Goal: Task Accomplishment & Management: Use online tool/utility

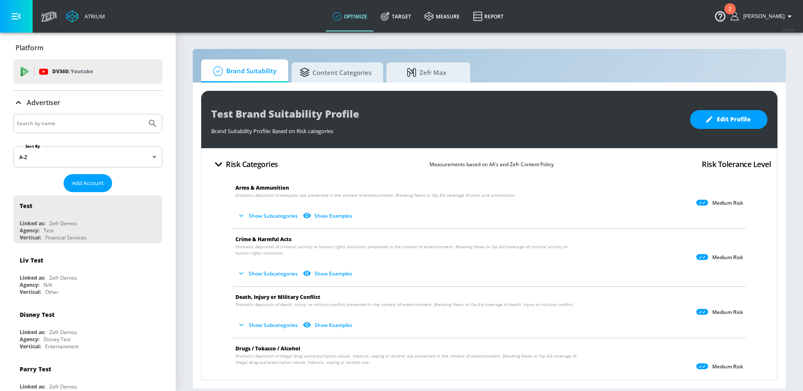
click at [55, 126] on input "Search by name" at bounding box center [80, 123] width 127 height 11
type input "[PERSON_NAME]"
click at [144, 114] on button "Submit Search" at bounding box center [153, 123] width 18 height 18
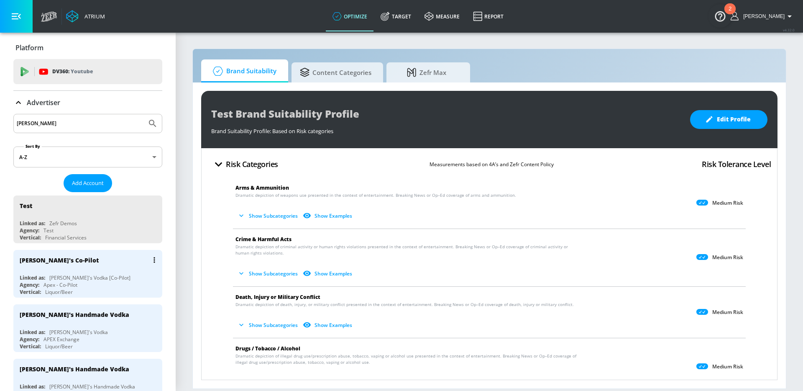
click at [82, 285] on div "Agency: Apex - Co-Pilot" at bounding box center [90, 284] width 141 height 7
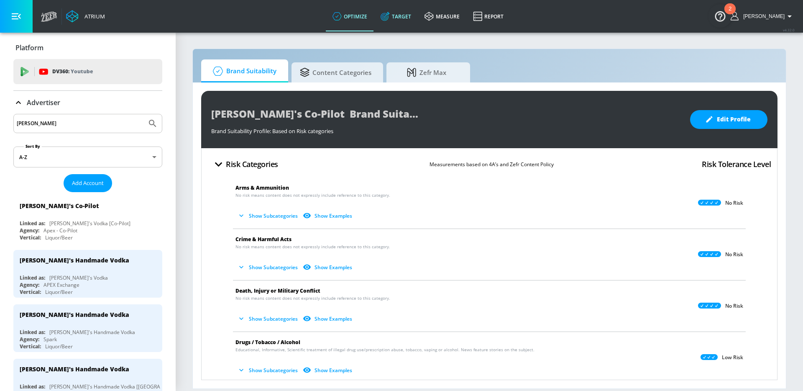
click at [418, 11] on link "Target" at bounding box center [396, 16] width 44 height 30
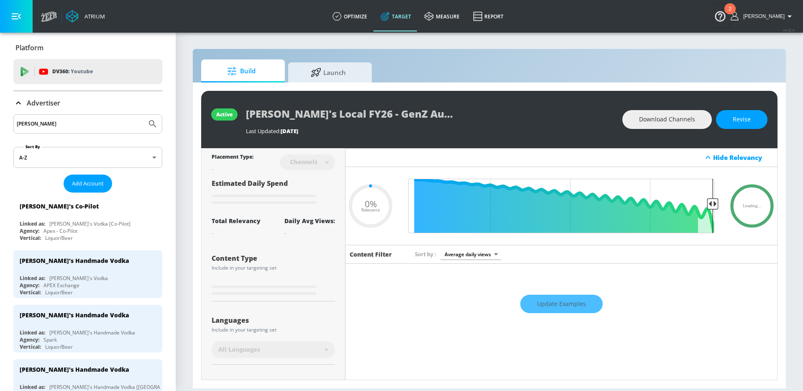
type input "0.27"
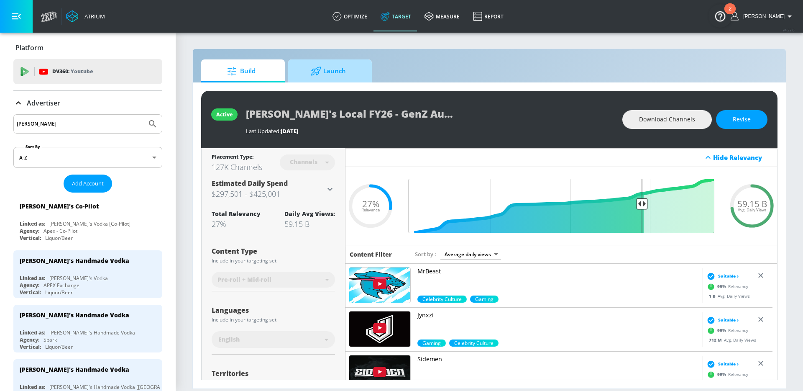
click at [340, 64] on span "Launch" at bounding box center [329, 71] width 64 height 20
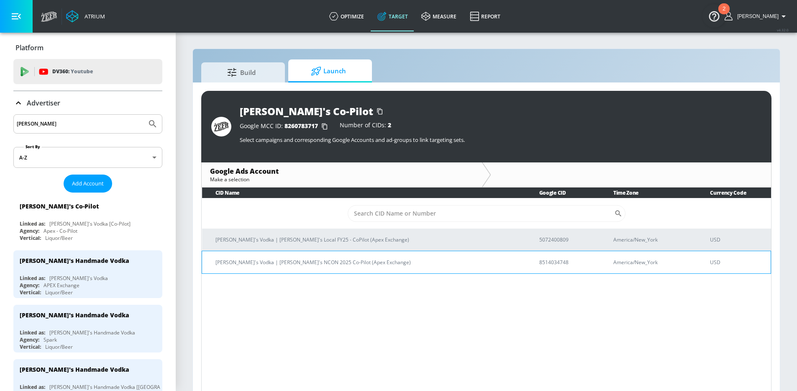
click at [306, 263] on p "[PERSON_NAME]'s Vodka | [PERSON_NAME]'s NCON 2025 Co-Pilot (Apex Exchange)" at bounding box center [367, 262] width 304 height 9
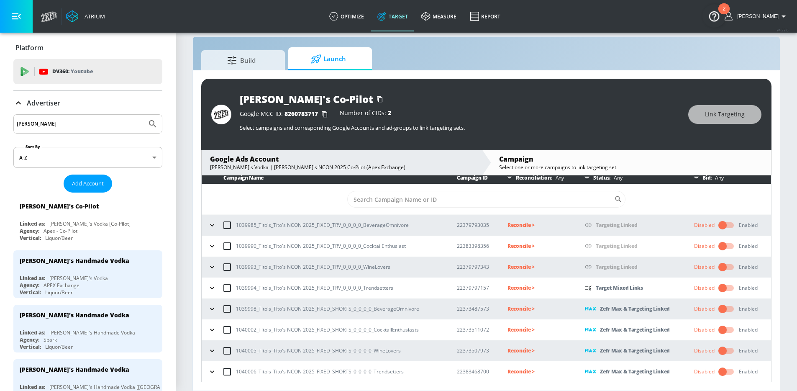
scroll to position [5, 0]
click at [213, 226] on icon "button" at bounding box center [212, 224] width 8 height 8
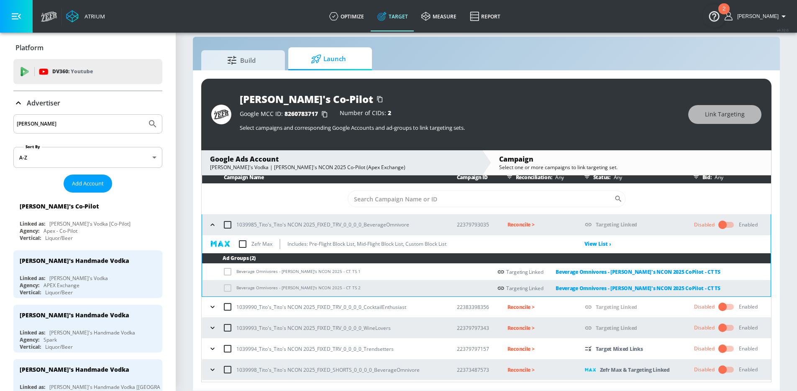
click at [212, 226] on icon "button" at bounding box center [212, 224] width 8 height 8
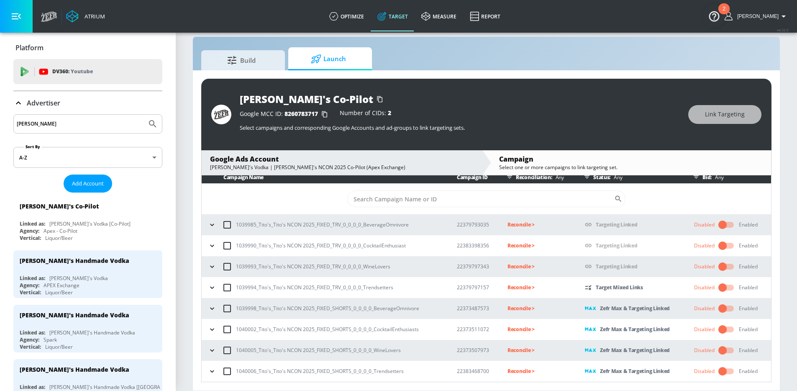
click at [516, 224] on p "Reconcile >" at bounding box center [540, 225] width 64 height 10
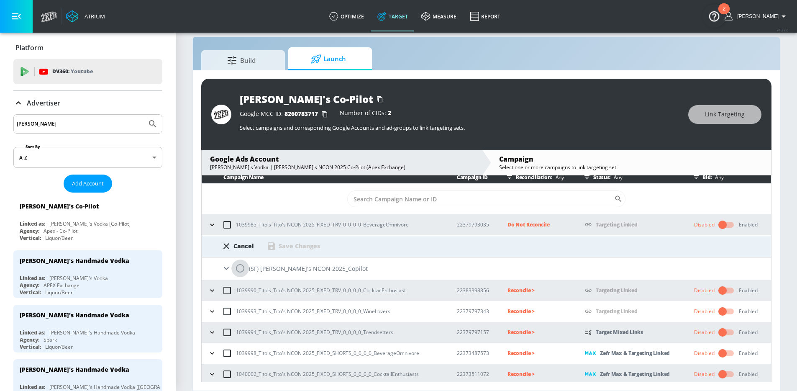
click at [235, 269] on input "radio" at bounding box center [240, 268] width 18 height 18
radio input "true"
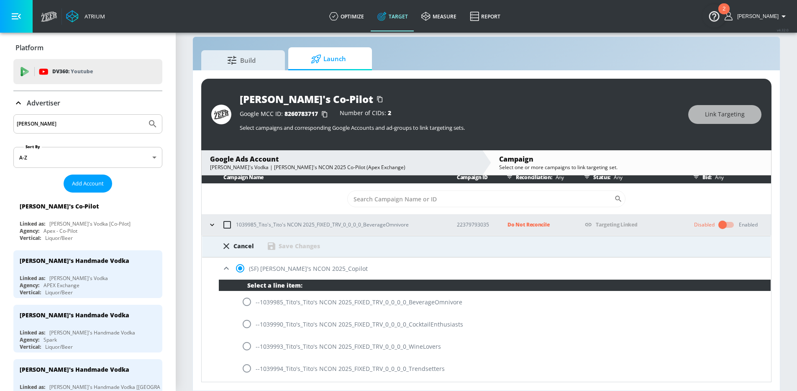
click at [249, 302] on input "radio" at bounding box center [247, 302] width 18 height 18
radio input "true"
click at [302, 242] on div "Save Changes" at bounding box center [299, 246] width 41 height 8
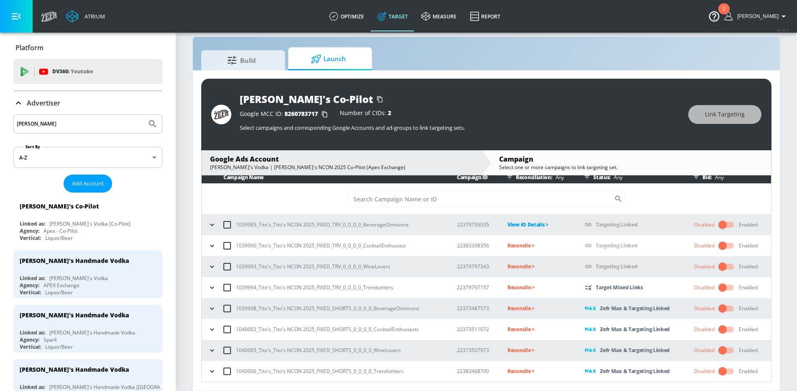
click at [508, 243] on p "Reconcile >" at bounding box center [540, 246] width 64 height 10
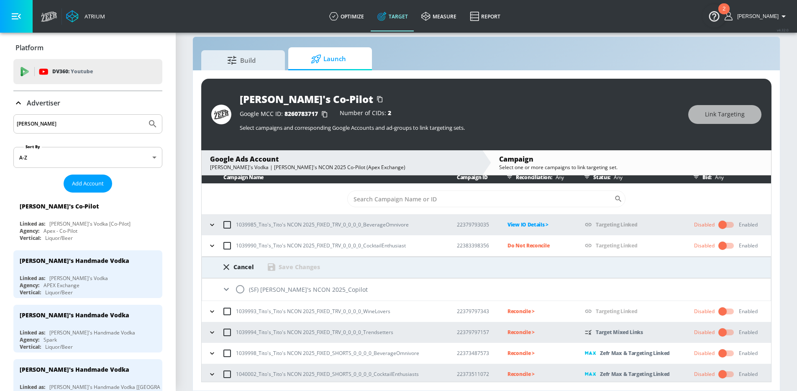
click at [244, 288] on input "radio" at bounding box center [240, 289] width 18 height 18
radio input "true"
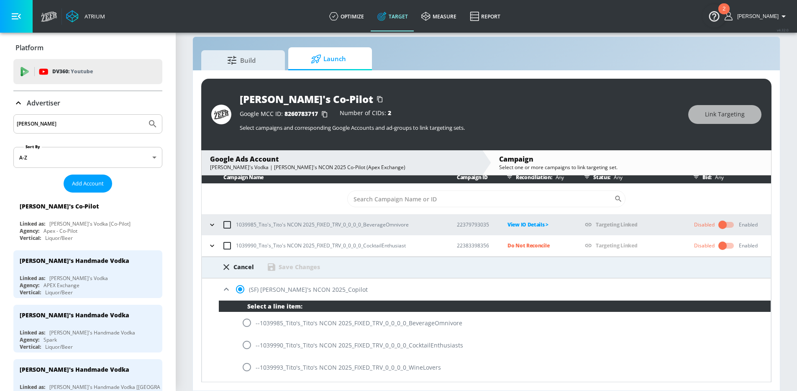
scroll to position [32, 0]
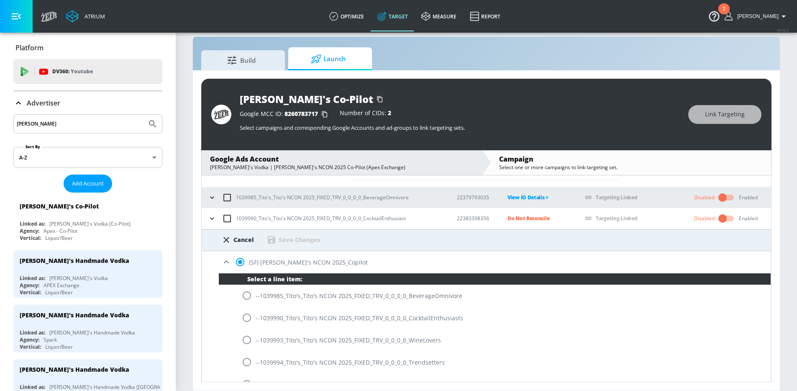
click at [244, 321] on input "radio" at bounding box center [247, 318] width 18 height 18
radio input "true"
click at [300, 237] on div "Save Changes" at bounding box center [299, 240] width 41 height 8
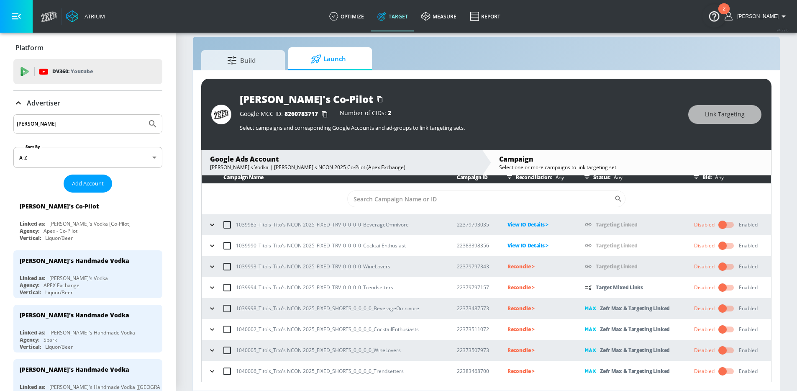
scroll to position [5, 0]
click at [518, 268] on p "Reconcile >" at bounding box center [540, 266] width 64 height 10
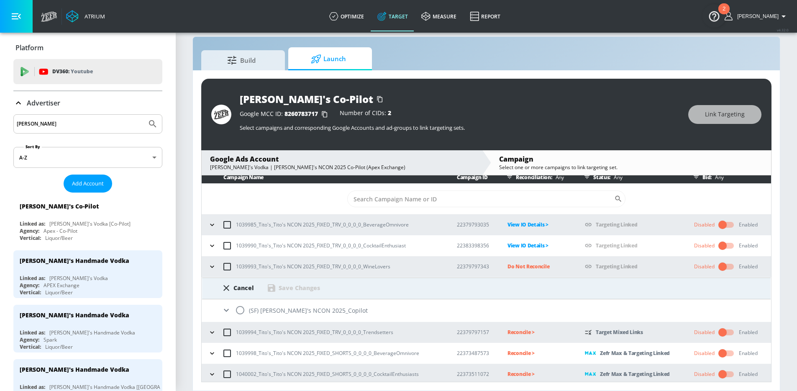
click at [247, 310] on input "radio" at bounding box center [240, 310] width 18 height 18
radio input "true"
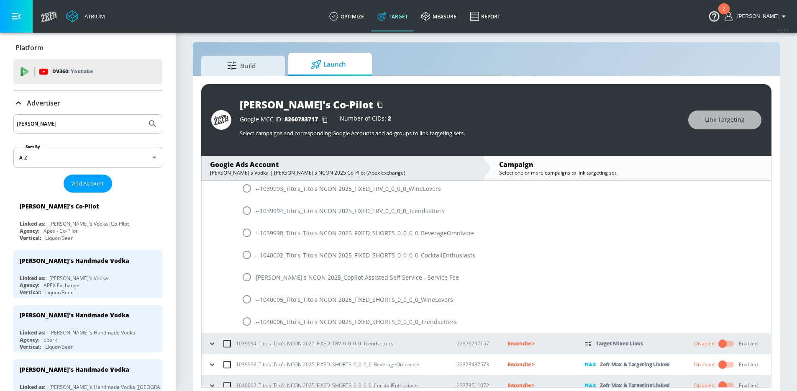
scroll to position [0, 0]
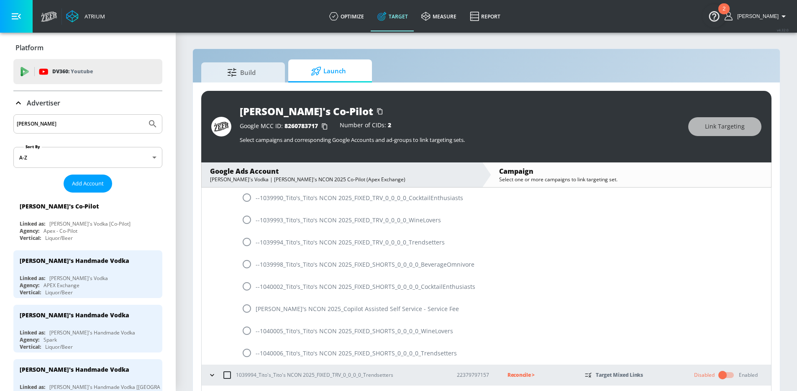
click at [251, 221] on input "radio" at bounding box center [247, 220] width 18 height 18
radio input "true"
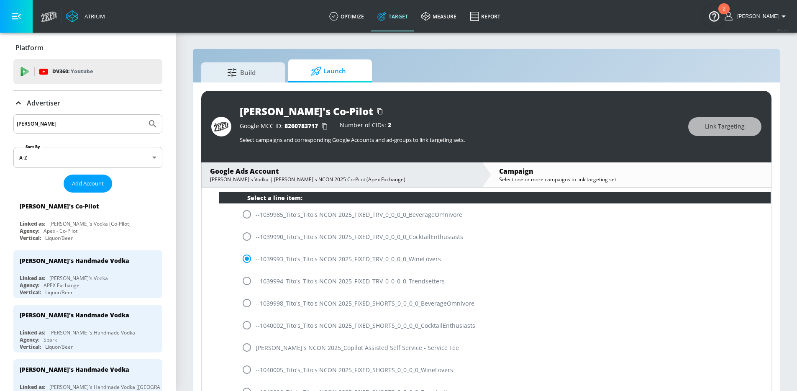
scroll to position [35, 0]
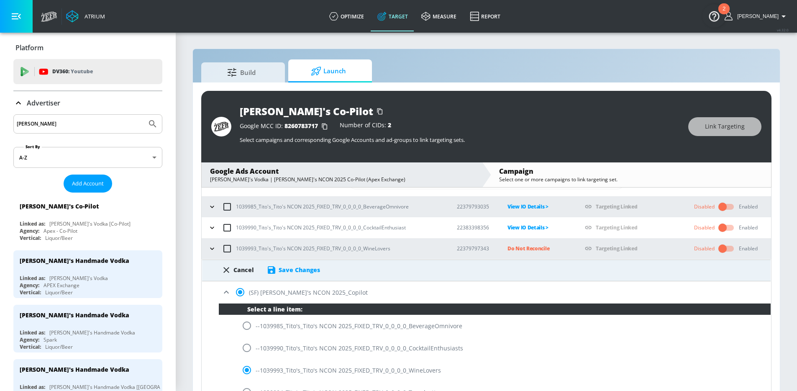
click at [288, 273] on div "Save Changes" at bounding box center [299, 270] width 41 height 8
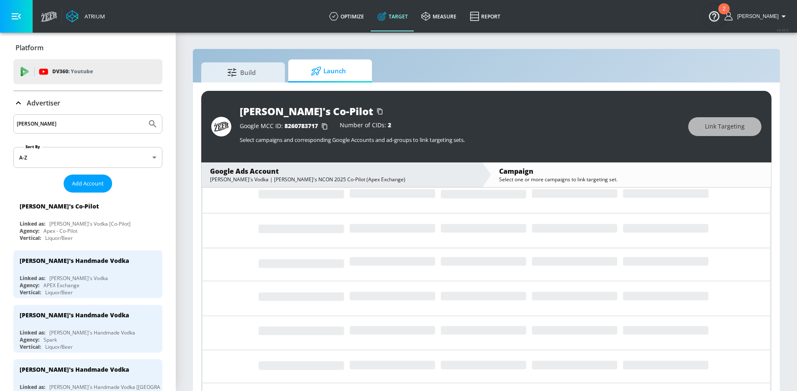
scroll to position [5, 0]
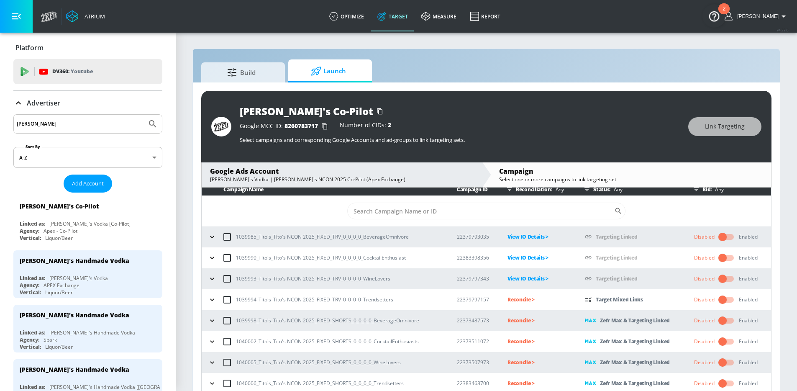
click at [513, 297] on p "Reconcile >" at bounding box center [540, 300] width 64 height 10
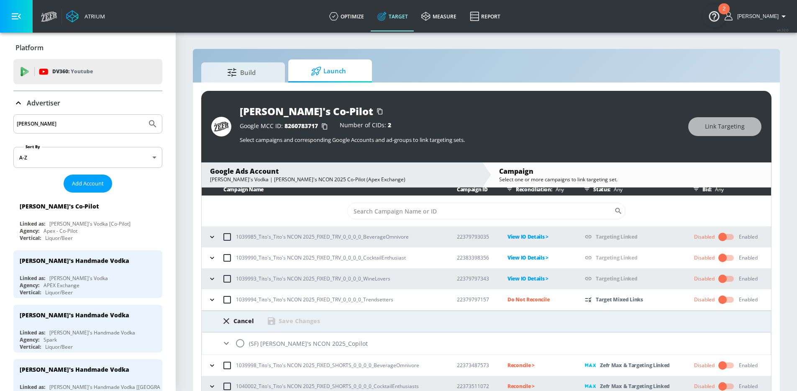
click at [246, 342] on input "radio" at bounding box center [240, 343] width 18 height 18
radio input "true"
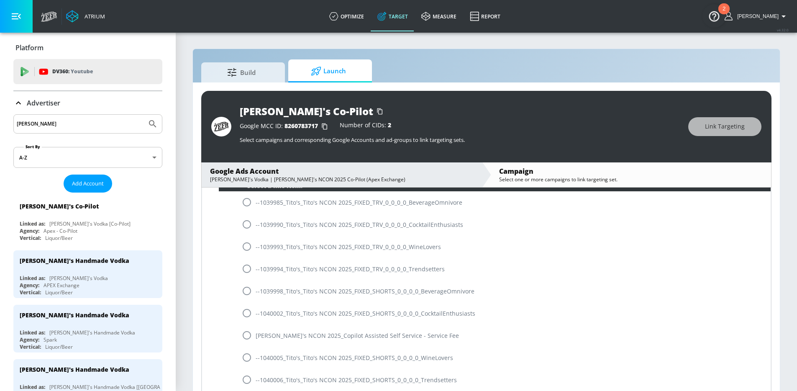
scroll to position [204, 0]
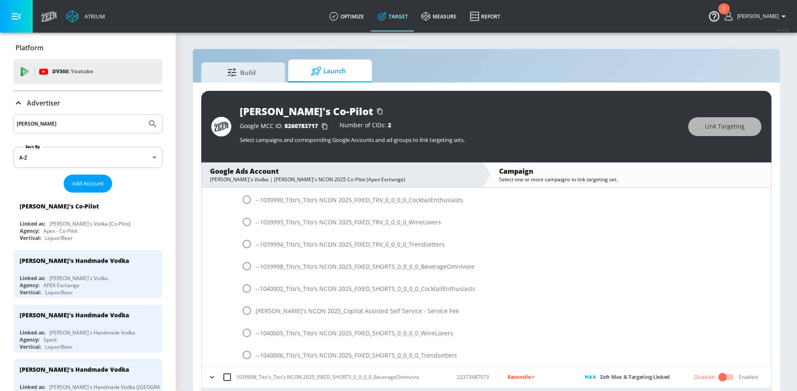
click at [246, 246] on input "radio" at bounding box center [247, 244] width 18 height 18
radio input "true"
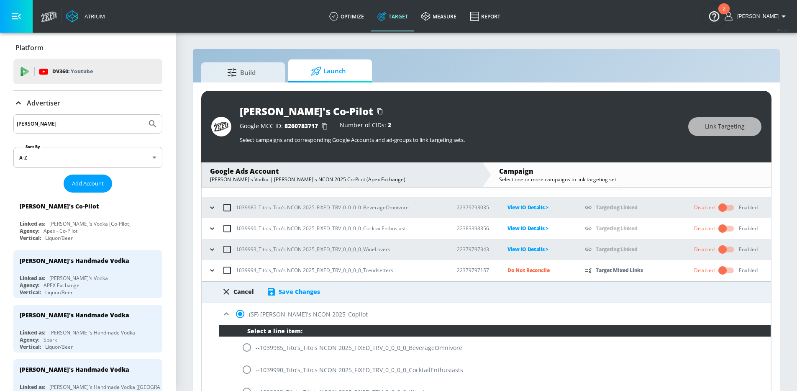
click at [283, 292] on div "Save Changes" at bounding box center [299, 291] width 41 height 8
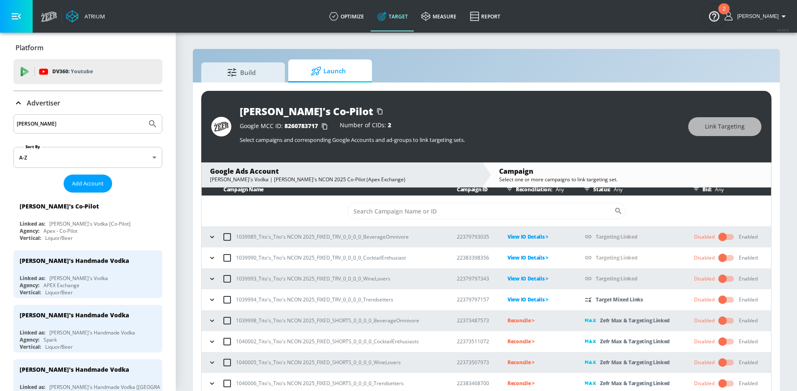
scroll to position [5, 0]
click at [528, 323] on p "Reconcile >" at bounding box center [540, 320] width 64 height 10
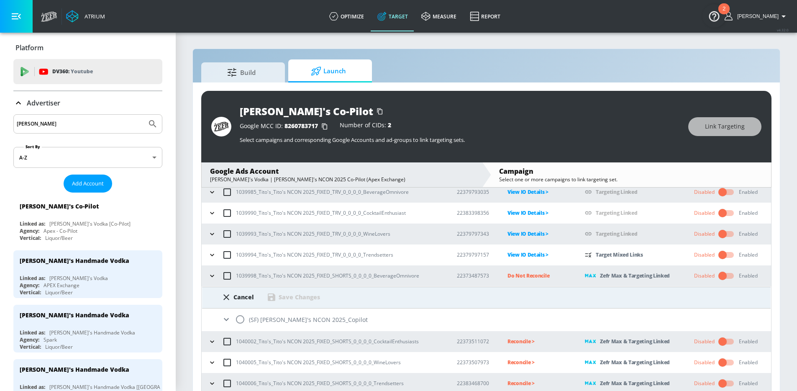
click at [244, 317] on input "radio" at bounding box center [240, 319] width 18 height 18
radio input "true"
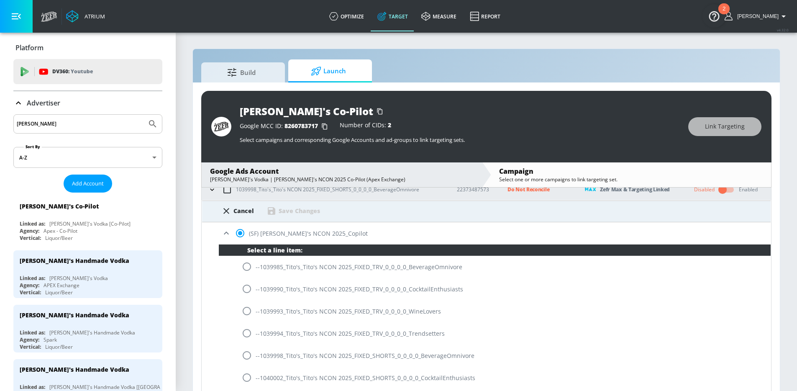
scroll to position [164, 0]
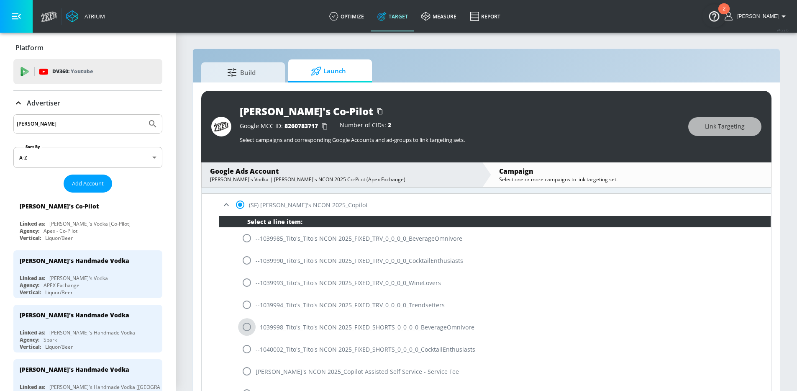
click at [246, 332] on input "radio" at bounding box center [247, 327] width 18 height 18
radio input "true"
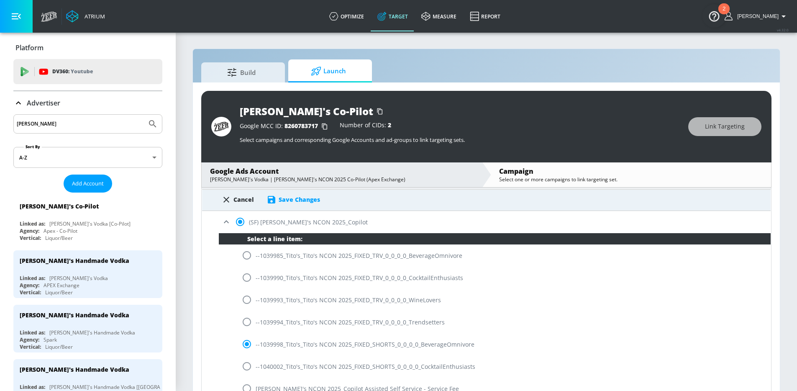
scroll to position [134, 0]
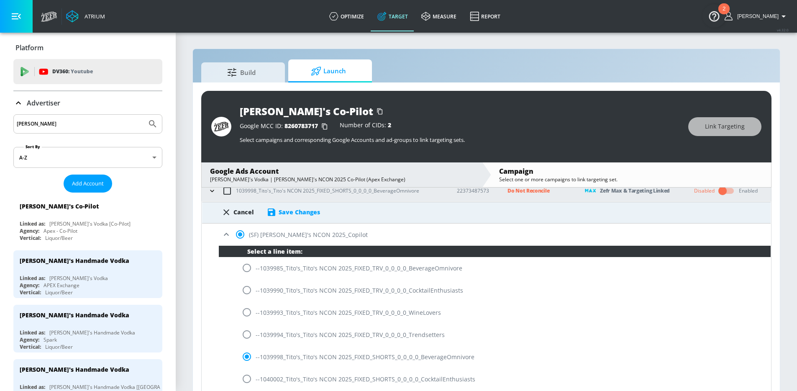
click at [295, 218] on div "Cancel Save Changes" at bounding box center [486, 213] width 569 height 22
click at [296, 212] on div "Save Changes" at bounding box center [299, 212] width 41 height 8
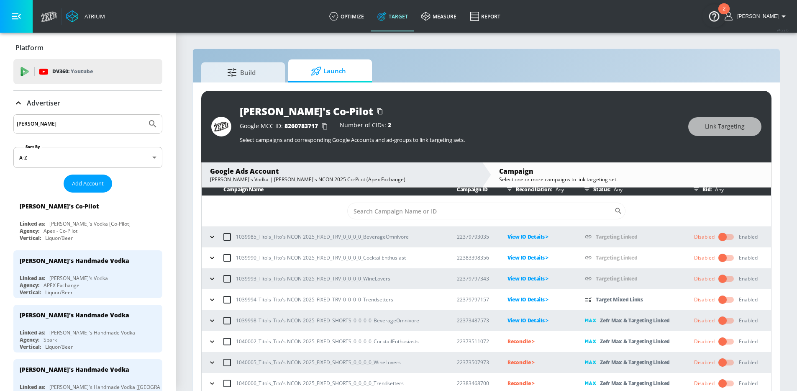
scroll to position [5, 0]
click at [524, 343] on p "Reconcile >" at bounding box center [540, 341] width 64 height 10
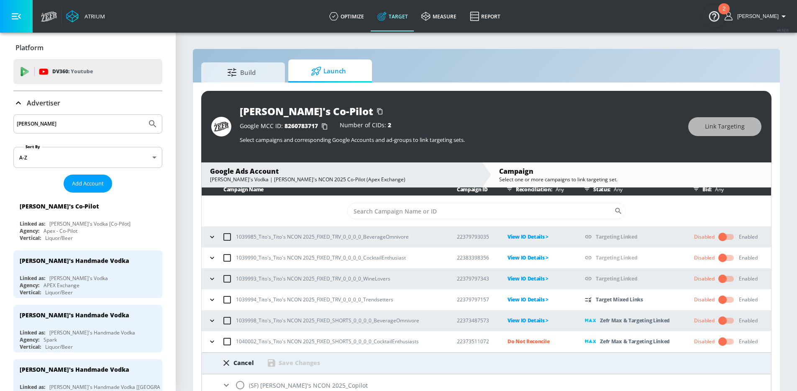
drag, startPoint x: 240, startPoint y: 382, endPoint x: 274, endPoint y: 357, distance: 42.3
click at [240, 382] on input "radio" at bounding box center [240, 385] width 18 height 18
radio input "true"
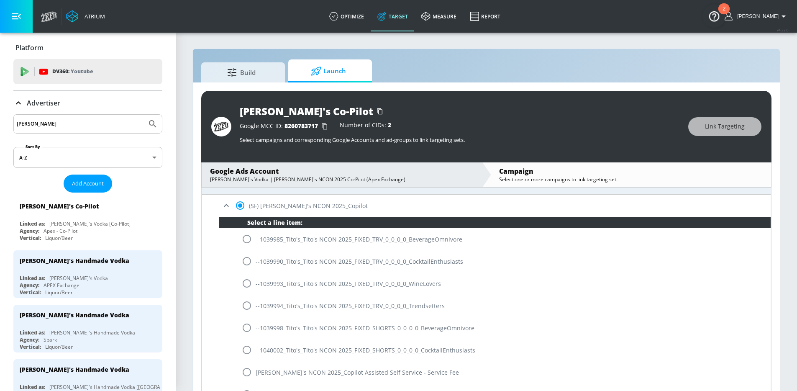
click at [246, 347] on input "radio" at bounding box center [247, 350] width 18 height 18
radio input "true"
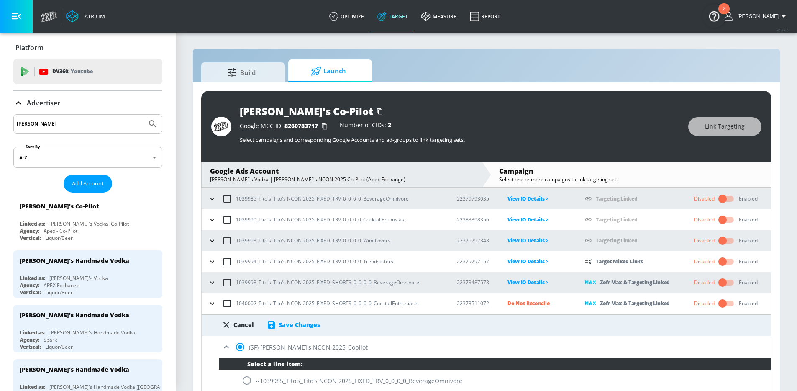
scroll to position [42, 0]
click at [292, 327] on div "Save Changes" at bounding box center [299, 325] width 41 height 8
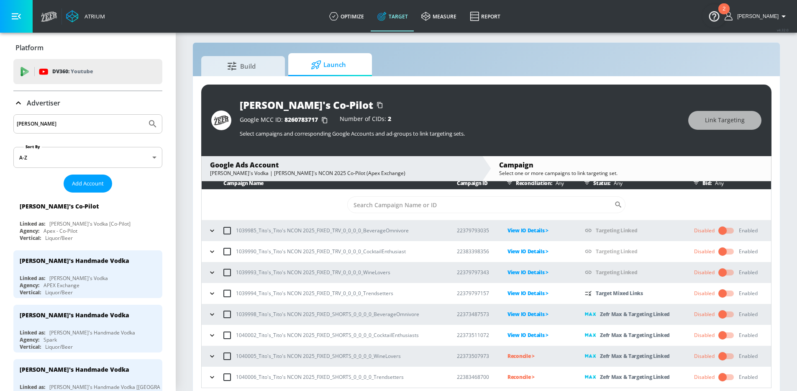
scroll to position [12, 0]
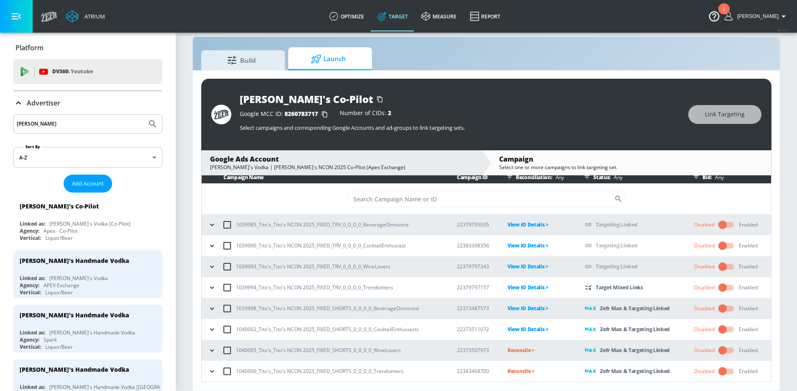
click at [513, 371] on p "Reconcile >" at bounding box center [540, 371] width 64 height 10
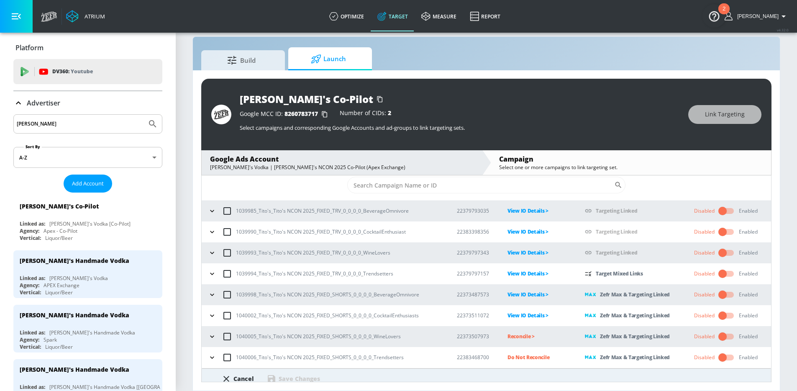
scroll to position [49, 0]
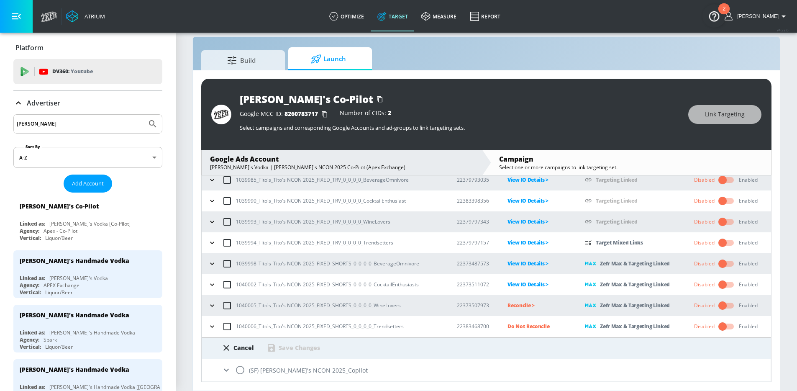
click at [248, 371] on input "radio" at bounding box center [240, 370] width 18 height 18
radio input "true"
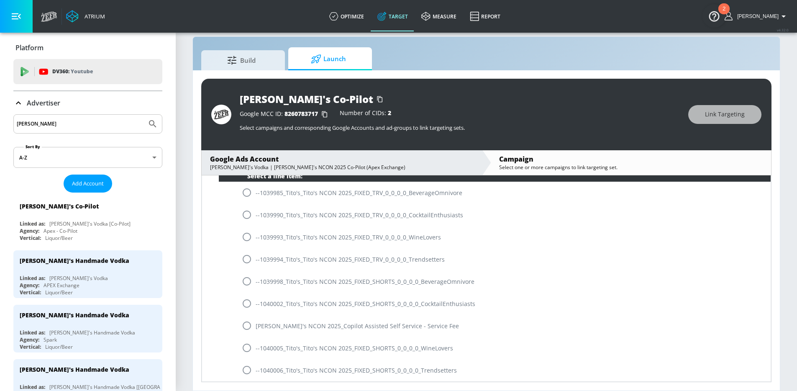
click at [245, 370] on input "radio" at bounding box center [247, 370] width 18 height 18
radio input "true"
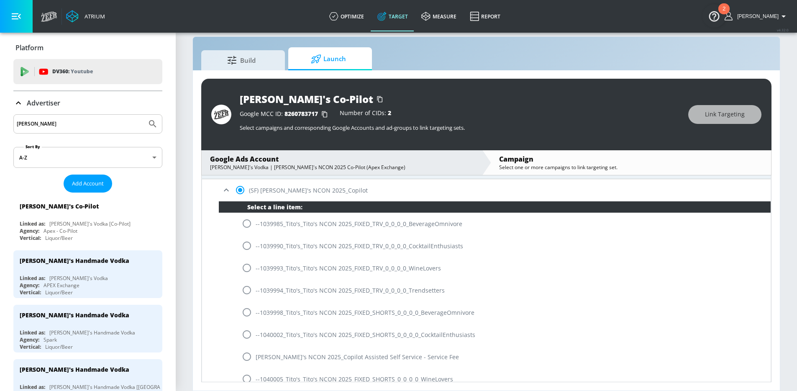
scroll to position [216, 0]
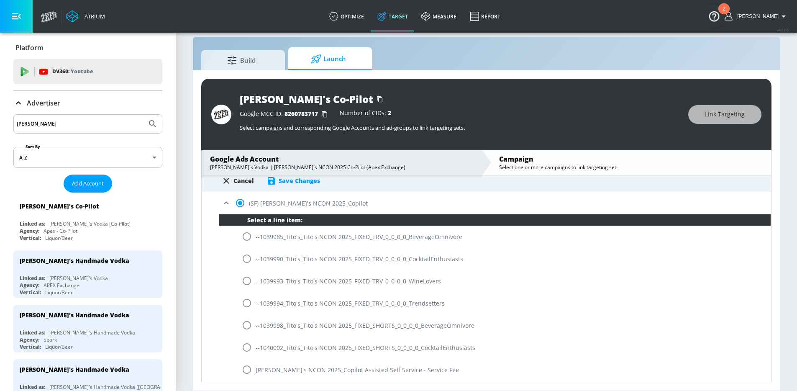
click at [305, 177] on div "Save Changes" at bounding box center [299, 181] width 41 height 8
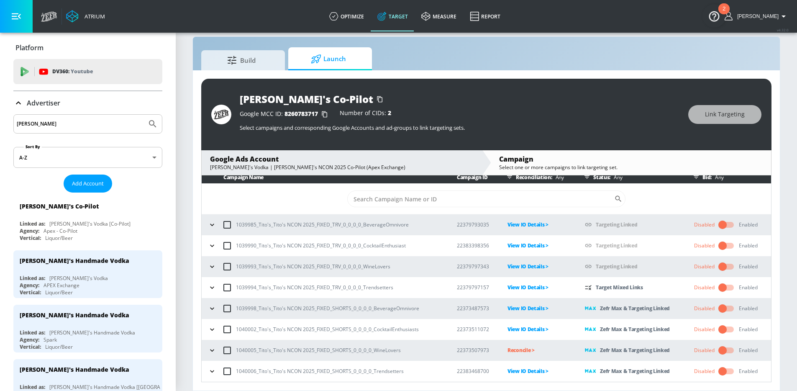
scroll to position [5, 0]
click at [523, 351] on p "Reconcile >" at bounding box center [540, 350] width 64 height 10
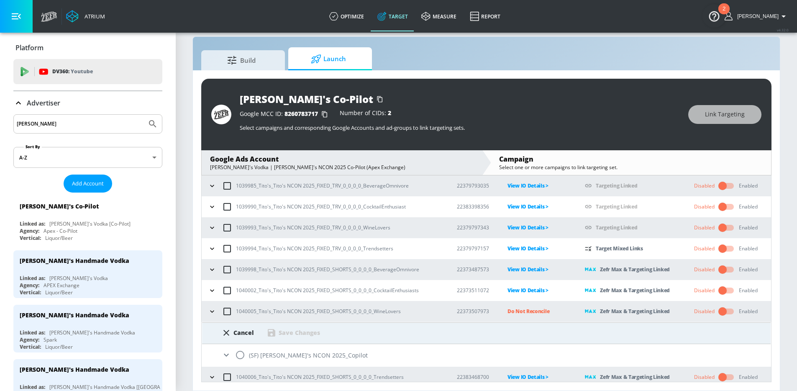
scroll to position [49, 0]
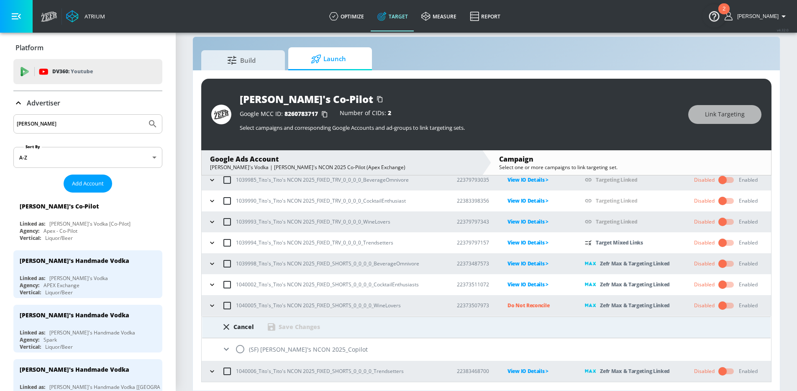
click at [239, 354] on input "radio" at bounding box center [240, 349] width 18 height 18
radio input "true"
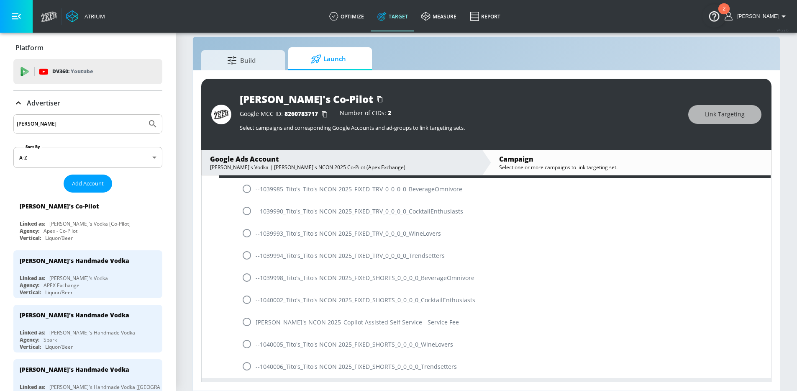
scroll to position [260, 0]
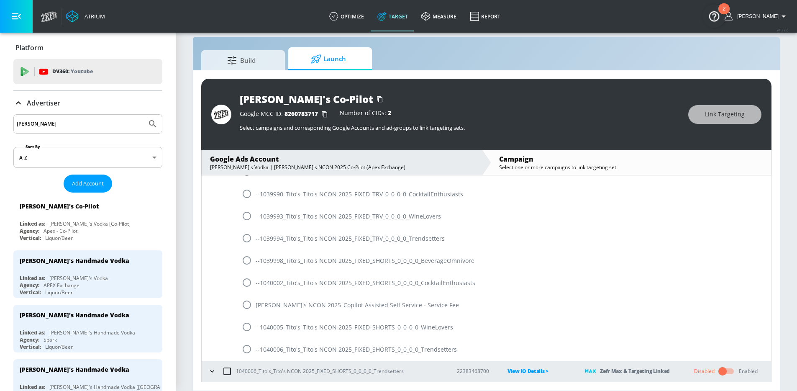
click at [249, 325] on input "radio" at bounding box center [247, 327] width 18 height 18
radio input "true"
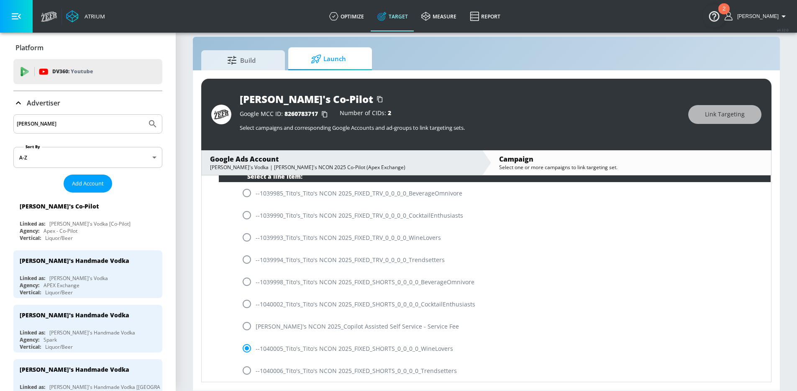
scroll to position [143, 0]
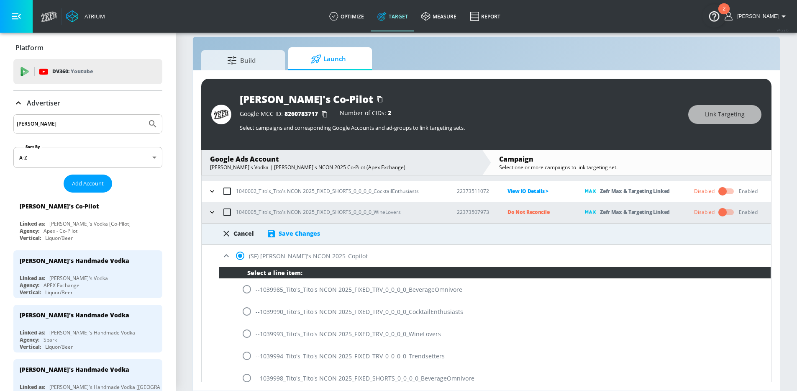
click at [293, 238] on div "Save Changes" at bounding box center [294, 233] width 54 height 10
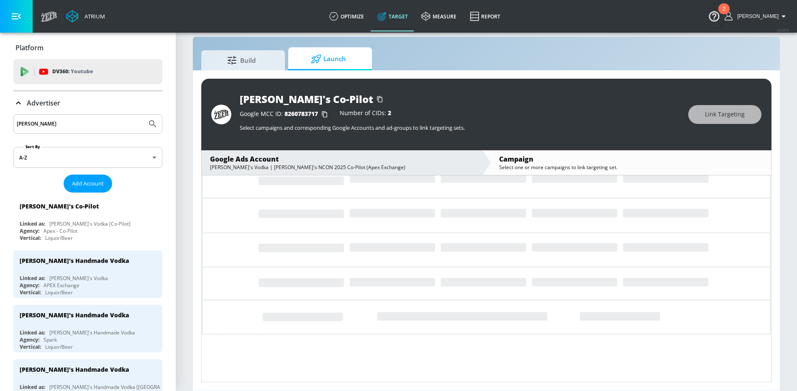
scroll to position [5, 0]
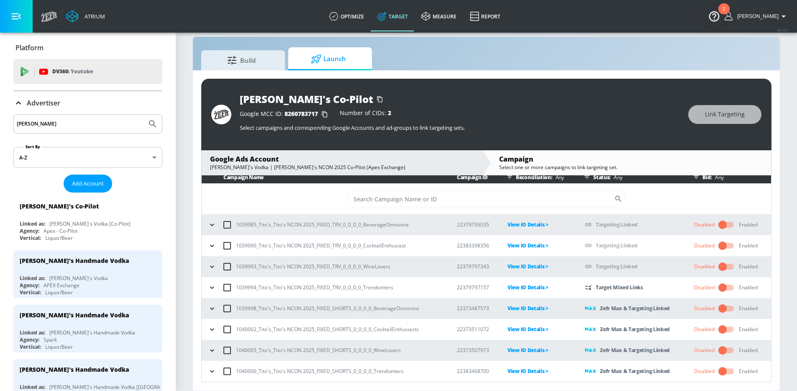
click at [211, 287] on icon "button" at bounding box center [212, 287] width 4 height 2
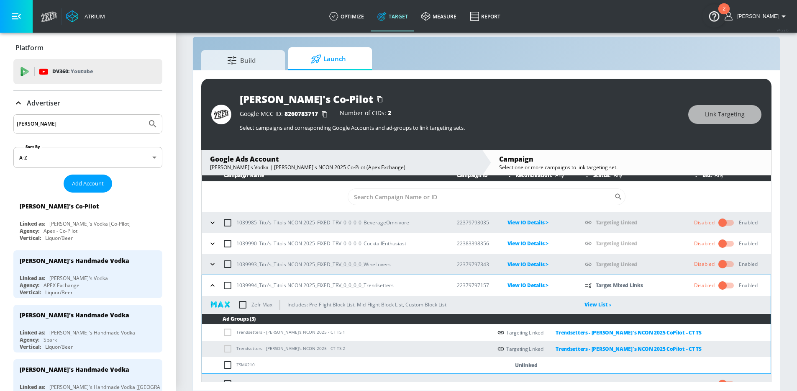
scroll to position [13, 0]
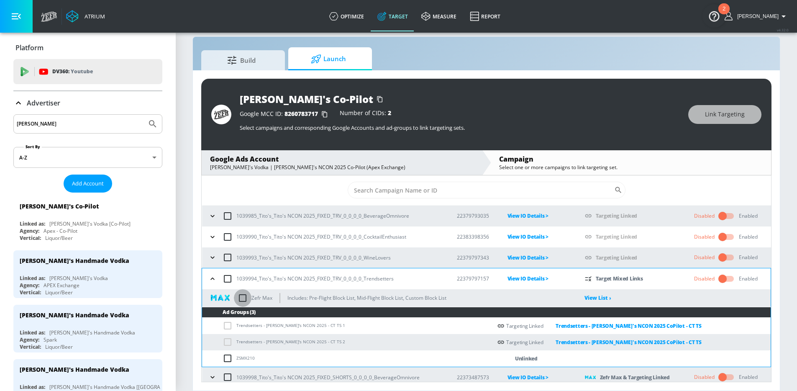
click at [246, 298] on input "checkbox" at bounding box center [243, 298] width 18 height 18
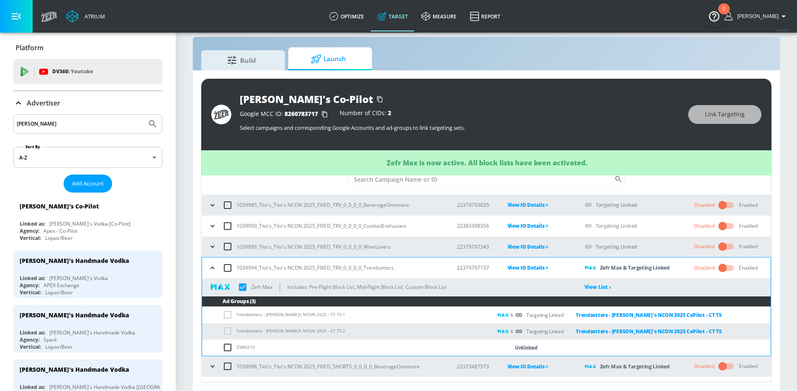
scroll to position [23, 0]
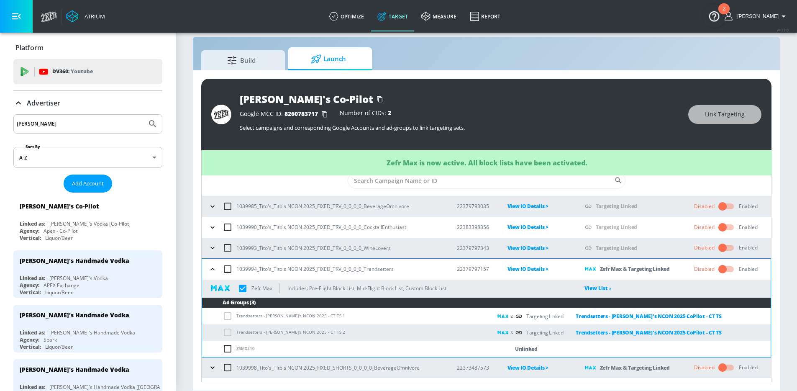
checkbox input "true"
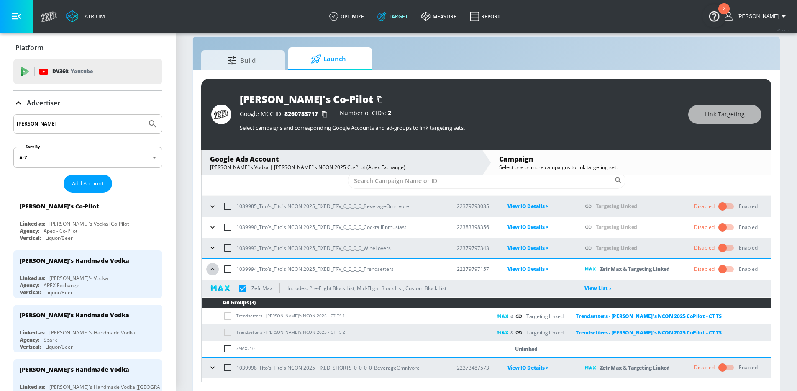
click at [210, 270] on icon "button" at bounding box center [212, 269] width 8 height 8
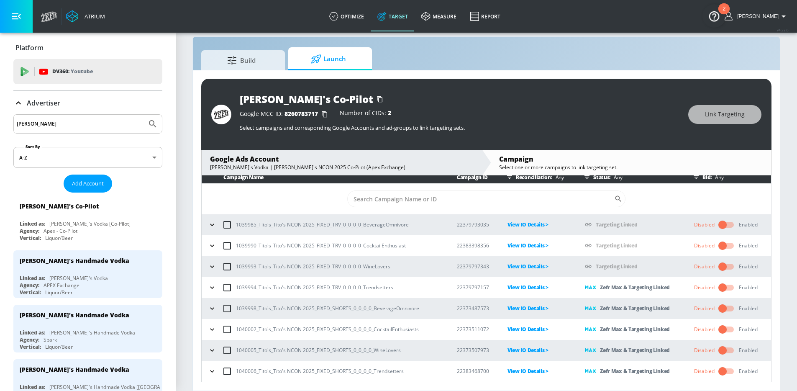
scroll to position [0, 0]
